Goal: Information Seeking & Learning: Learn about a topic

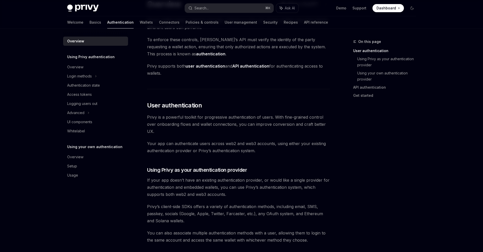
scroll to position [136, 0]
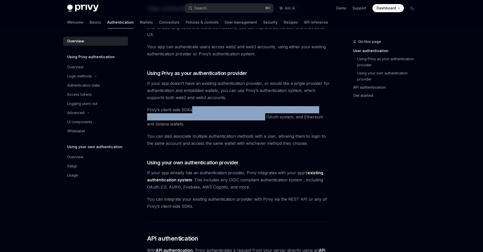
drag, startPoint x: 193, startPoint y: 108, endPoint x: 269, endPoint y: 118, distance: 76.6
click at [269, 118] on span "Privy’s client-side SDKs offers a variety of authentication methods, including …" at bounding box center [238, 116] width 183 height 21
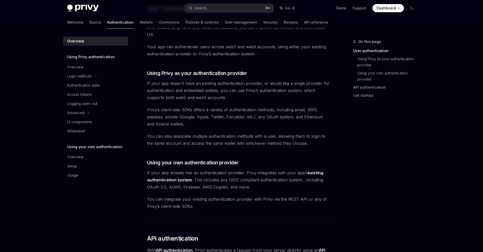
click at [247, 122] on span "Privy’s client-side SDKs offers a variety of authentication methods, including …" at bounding box center [238, 116] width 183 height 21
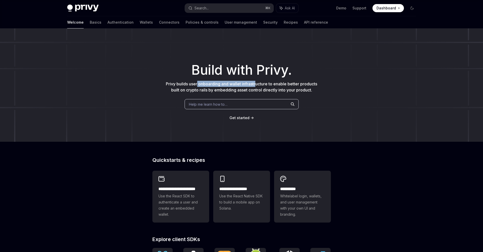
drag, startPoint x: 202, startPoint y: 86, endPoint x: 277, endPoint y: 90, distance: 75.4
click at [275, 89] on p "Privy builds user onboarding and wallet infrastructure to enable better product…" at bounding box center [242, 87] width 154 height 12
click at [280, 91] on span "Privy builds user onboarding and wallet infrastructure to enable better product…" at bounding box center [241, 86] width 151 height 11
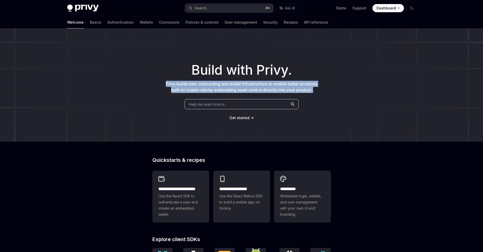
click at [280, 91] on span "Privy builds user onboarding and wallet infrastructure to enable better product…" at bounding box center [241, 86] width 151 height 11
click at [230, 90] on span "Privy builds user onboarding and wallet infrastructure to enable better product…" at bounding box center [241, 86] width 151 height 11
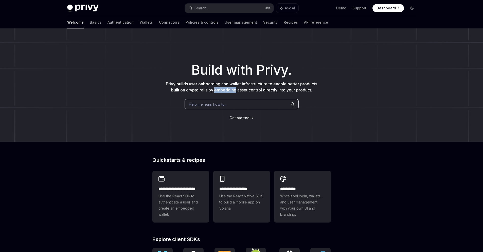
click at [230, 90] on span "Privy builds user onboarding and wallet infrastructure to enable better product…" at bounding box center [241, 86] width 151 height 11
click at [192, 87] on p "Privy builds user onboarding and wallet infrastructure to enable better product…" at bounding box center [242, 87] width 154 height 12
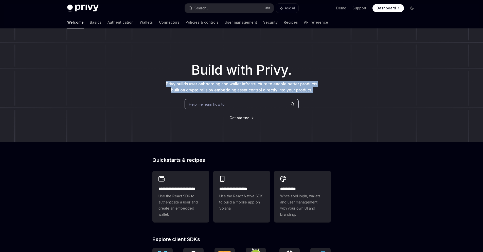
click at [192, 87] on p "Privy builds user onboarding and wallet infrastructure to enable better product…" at bounding box center [242, 87] width 154 height 12
